Goal: Task Accomplishment & Management: Manage account settings

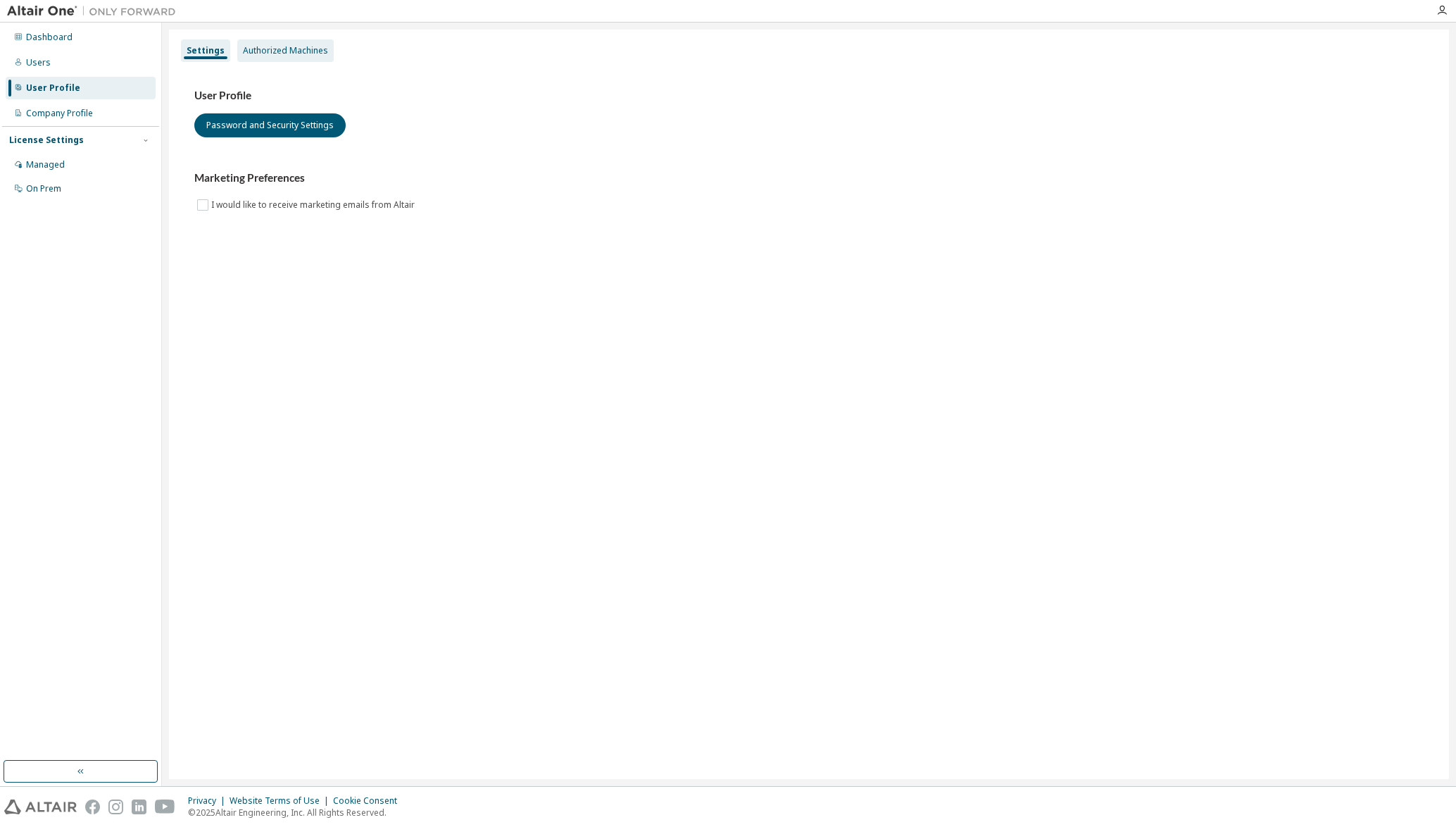
click at [294, 54] on div "Authorized Machines" at bounding box center [285, 51] width 85 height 11
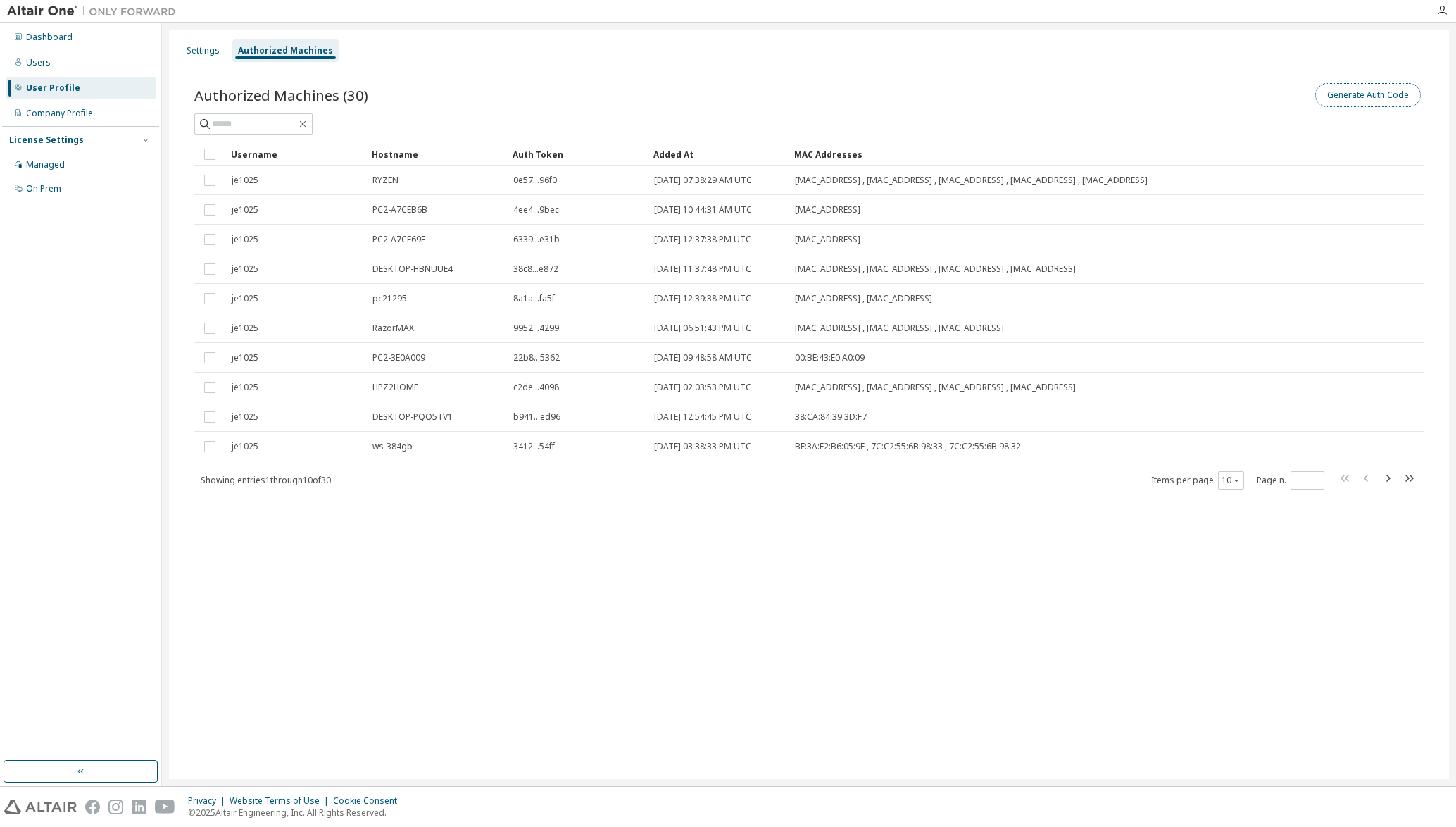
click at [1356, 95] on button "Generate Auth Code" at bounding box center [1367, 94] width 105 height 24
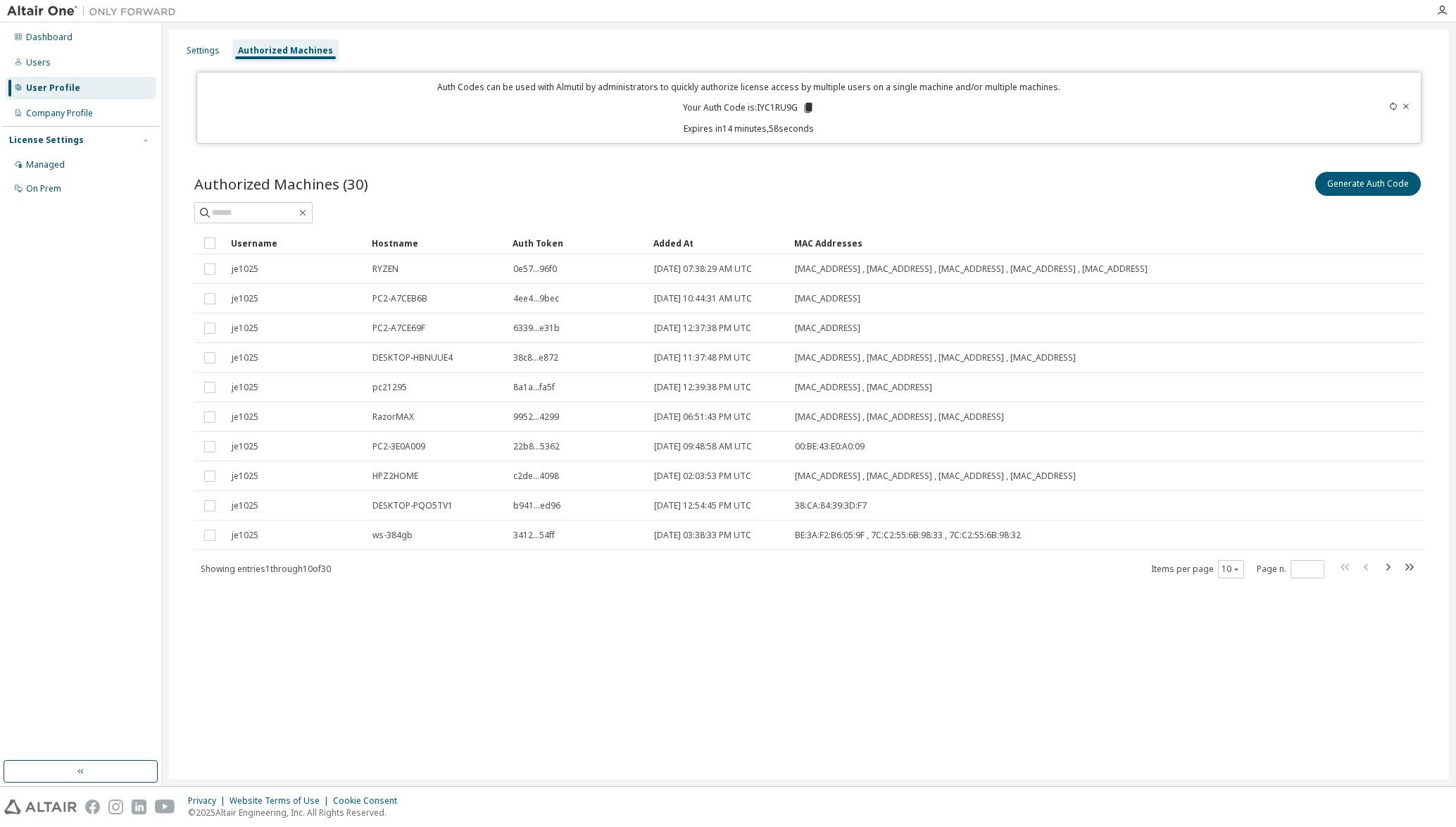
click at [806, 108] on icon at bounding box center [808, 107] width 8 height 9
